Goal: Find specific page/section: Find specific page/section

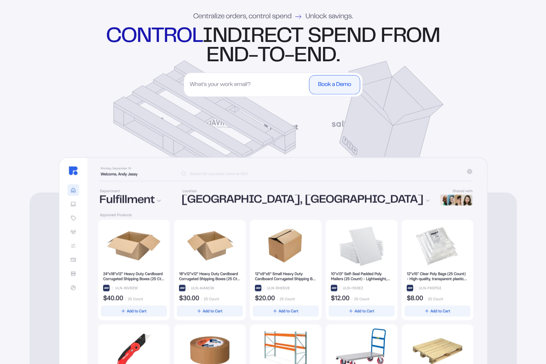
scroll to position [119, 0]
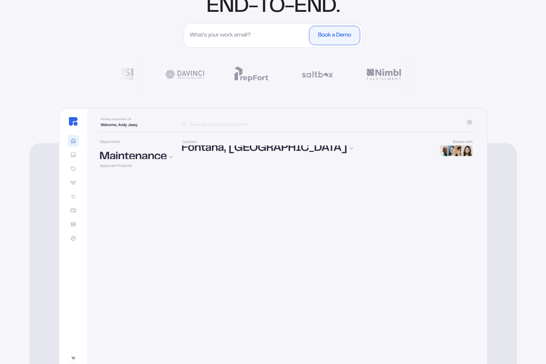
click at [189, 124] on img at bounding box center [273, 246] width 429 height 277
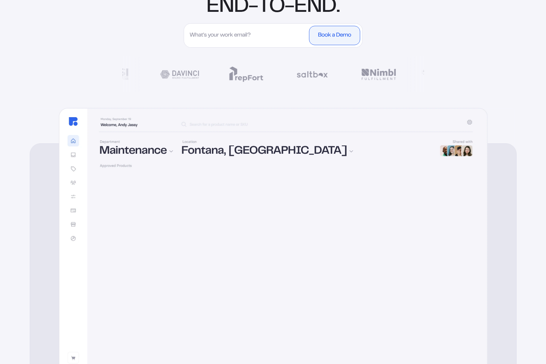
click at [189, 124] on img at bounding box center [273, 246] width 429 height 277
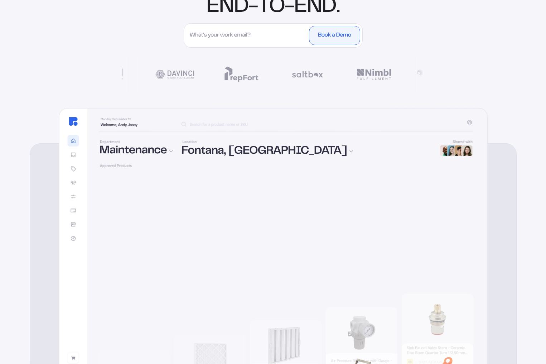
click at [122, 145] on img at bounding box center [273, 246] width 429 height 277
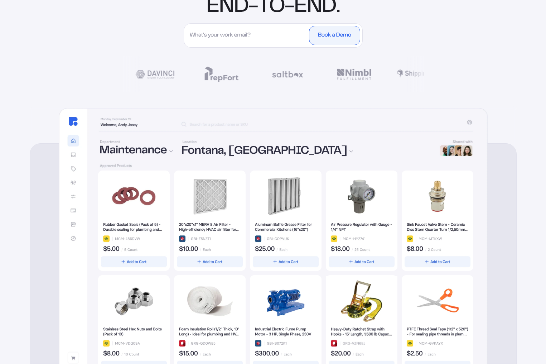
click at [76, 151] on img at bounding box center [273, 246] width 429 height 277
click at [76, 152] on img at bounding box center [273, 246] width 429 height 277
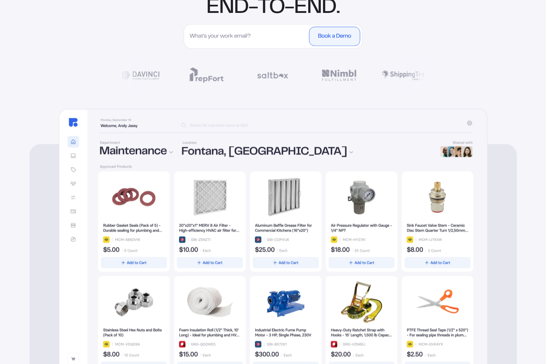
scroll to position [0, 0]
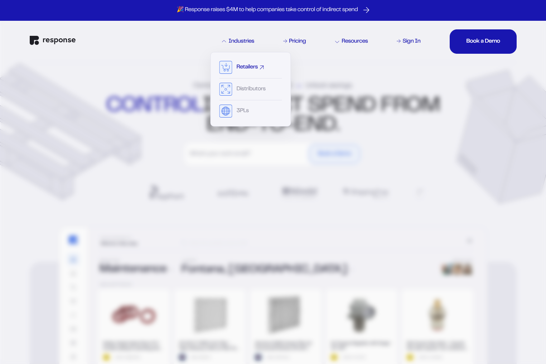
click at [248, 66] on div "Retailers" at bounding box center [247, 67] width 21 height 6
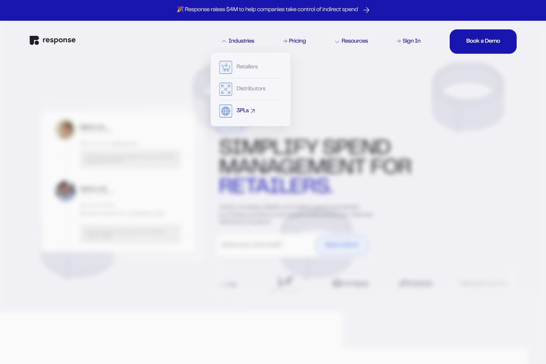
click at [246, 112] on div "3PLs" at bounding box center [243, 111] width 12 height 6
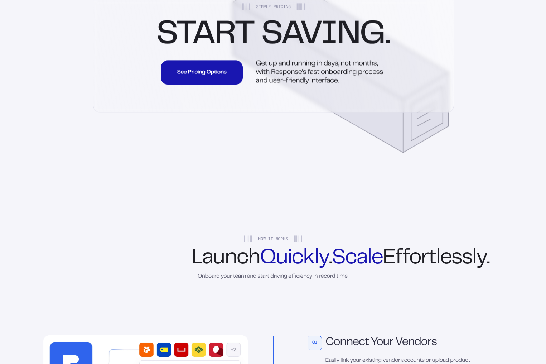
scroll to position [2257, 0]
